Goal: Task Accomplishment & Management: Manage account settings

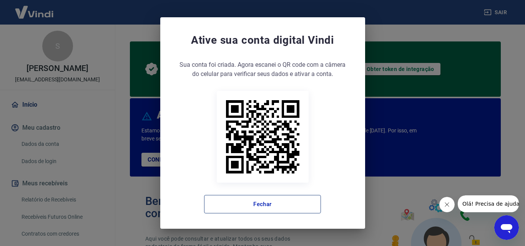
click at [276, 206] on button "Fechar" at bounding box center [262, 204] width 117 height 18
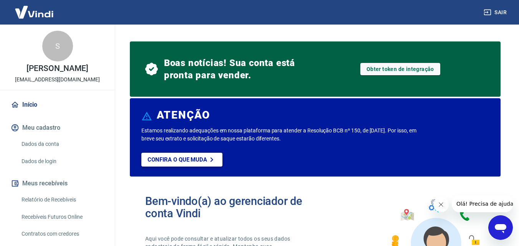
click at [189, 164] on link "Confira o que muda" at bounding box center [181, 160] width 81 height 14
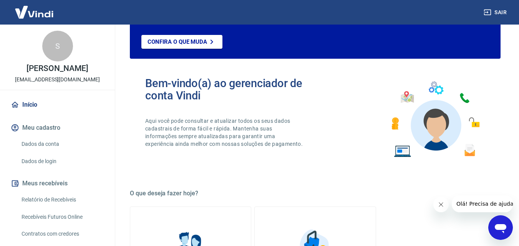
scroll to position [154, 0]
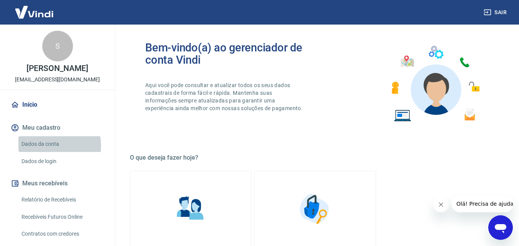
click at [42, 146] on link "Dados da conta" at bounding box center [61, 144] width 87 height 16
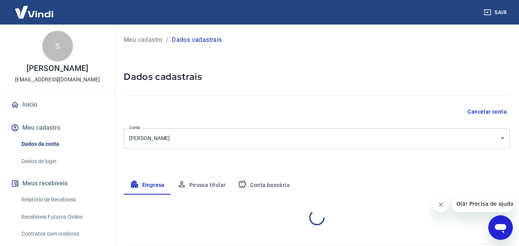
select select "SP"
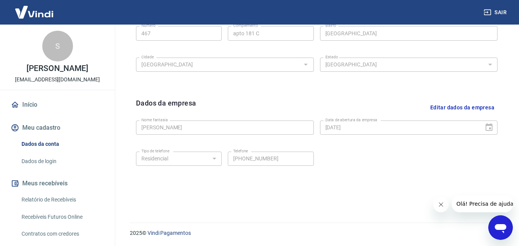
scroll to position [308, 0]
click at [42, 161] on link "Dados de login" at bounding box center [61, 162] width 87 height 16
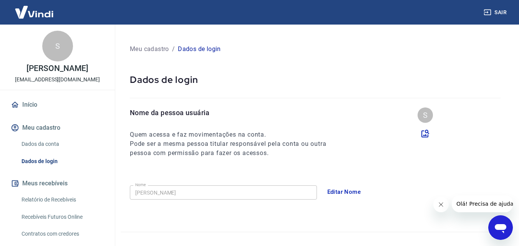
click at [150, 50] on p "Meu cadastro" at bounding box center [149, 49] width 39 height 9
click at [153, 53] on p "Meu cadastro" at bounding box center [149, 49] width 39 height 9
click at [45, 146] on link "Dados da conta" at bounding box center [61, 144] width 87 height 16
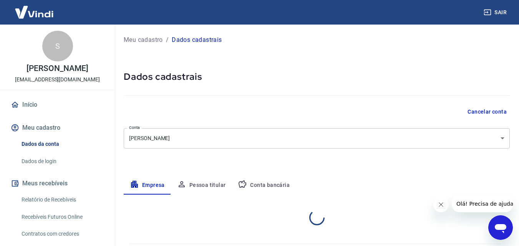
select select "SP"
click at [25, 103] on link "Início" at bounding box center [57, 104] width 96 height 17
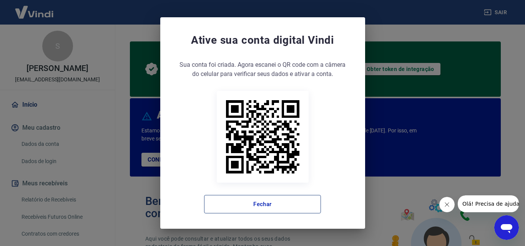
click at [278, 209] on button "Fechar" at bounding box center [262, 204] width 117 height 18
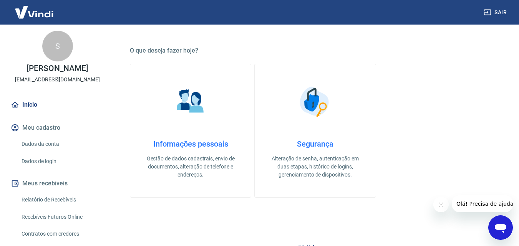
scroll to position [269, 0]
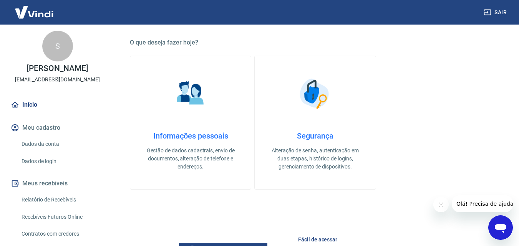
click at [191, 101] on img at bounding box center [190, 94] width 38 height 38
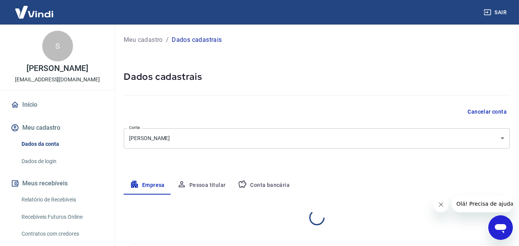
select select "SP"
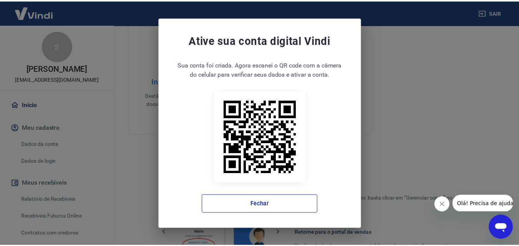
scroll to position [326, 0]
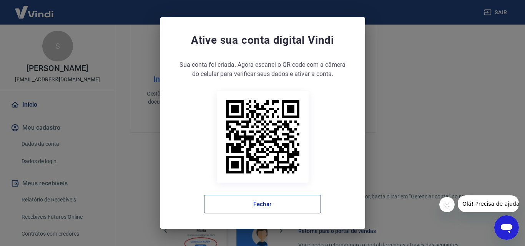
click at [264, 202] on button "Fechar" at bounding box center [262, 204] width 117 height 18
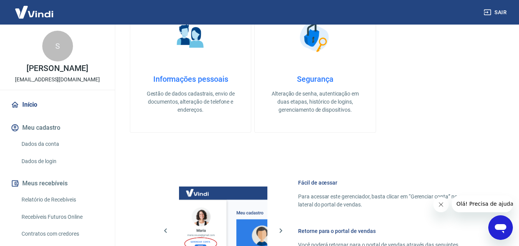
click at [312, 79] on h4 "Segurança" at bounding box center [315, 79] width 96 height 9
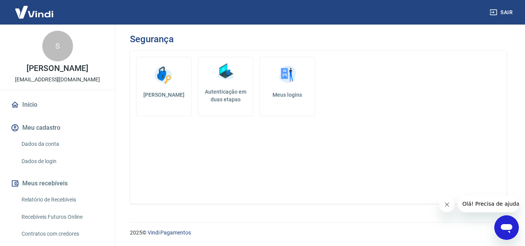
click at [232, 72] on img at bounding box center [225, 71] width 23 height 23
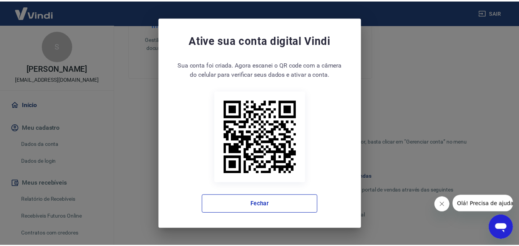
scroll to position [383, 0]
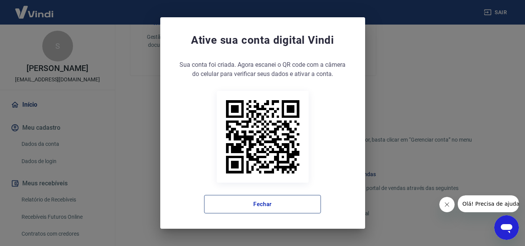
click at [256, 207] on button "Fechar" at bounding box center [262, 204] width 117 height 18
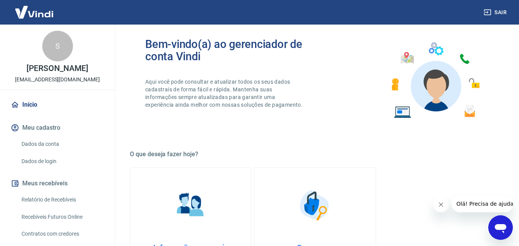
scroll to position [77, 0]
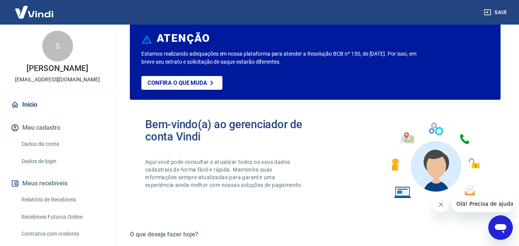
click at [40, 143] on link "Dados da conta" at bounding box center [61, 144] width 87 height 16
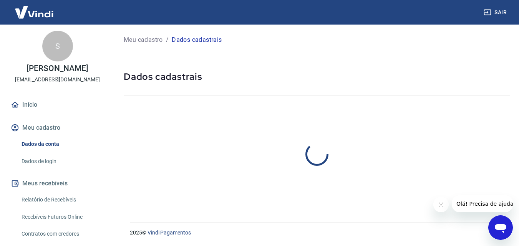
select select "SP"
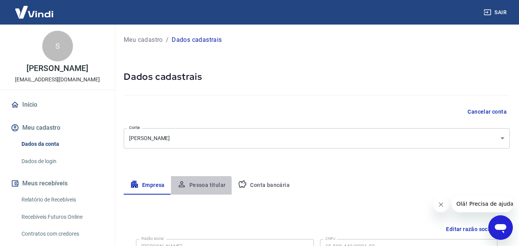
click at [193, 186] on button "Pessoa titular" at bounding box center [201, 185] width 61 height 18
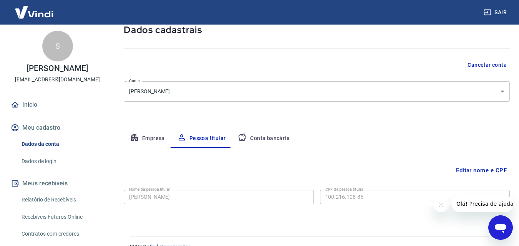
scroll to position [61, 0]
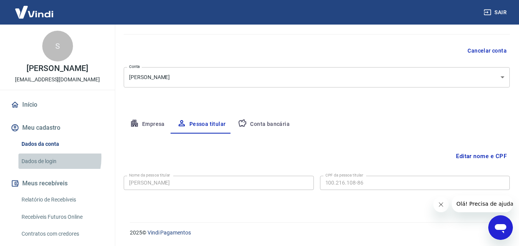
click at [40, 158] on link "Dados de login" at bounding box center [61, 162] width 87 height 16
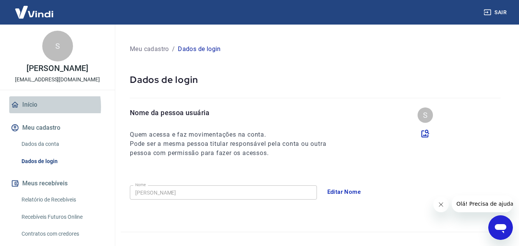
click at [28, 107] on link "Início" at bounding box center [57, 104] width 96 height 17
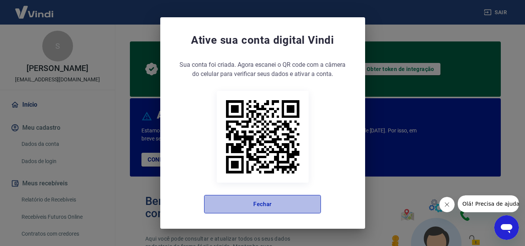
drag, startPoint x: 284, startPoint y: 204, endPoint x: 75, endPoint y: 188, distance: 209.7
click at [284, 204] on button "Fechar" at bounding box center [262, 204] width 117 height 18
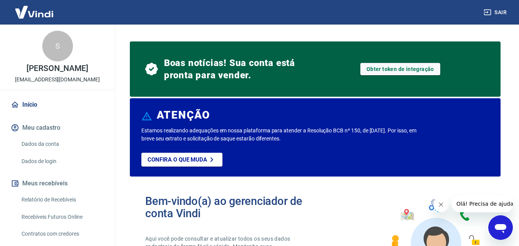
click at [39, 129] on button "Meu cadastro" at bounding box center [57, 128] width 96 height 17
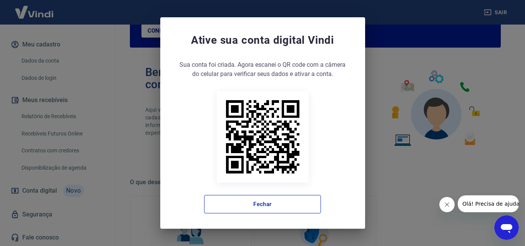
scroll to position [134, 0]
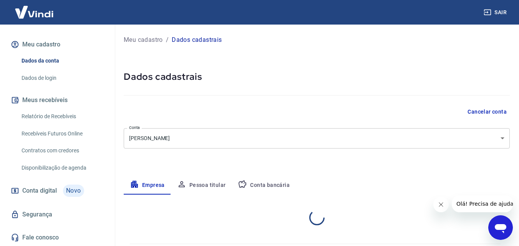
select select "SP"
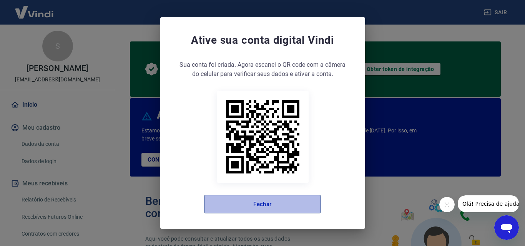
click at [256, 209] on button "Fechar" at bounding box center [262, 204] width 117 height 18
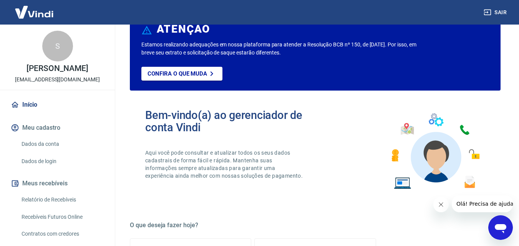
scroll to position [154, 0]
